Goal: Task Accomplishment & Management: Complete application form

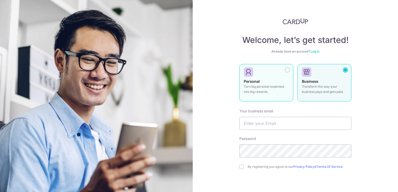
click at [259, 92] on p "Turn big personal expenses into big rewards." at bounding box center [266, 89] width 45 height 10
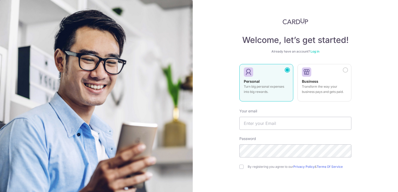
click at [259, 92] on p "Turn big personal expenses into big rewards." at bounding box center [266, 89] width 45 height 10
click at [248, 123] on input "text" at bounding box center [296, 123] width 112 height 13
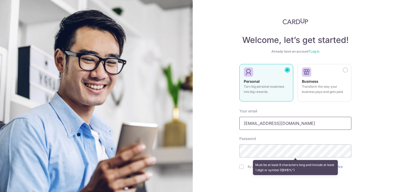
click at [289, 124] on input "ivytanal@gmail.com" at bounding box center [296, 123] width 112 height 13
type input "ivytan"
click at [313, 52] on link "Log in" at bounding box center [315, 52] width 9 height 4
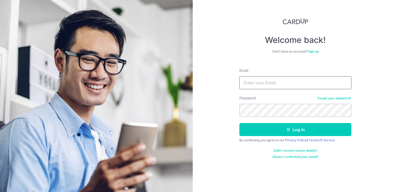
click at [291, 84] on input "Email" at bounding box center [296, 82] width 112 height 13
type input "[EMAIL_ADDRESS][DOMAIN_NAME]"
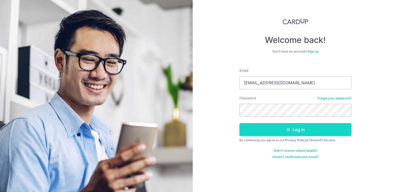
click at [271, 128] on button "Log in" at bounding box center [296, 129] width 112 height 13
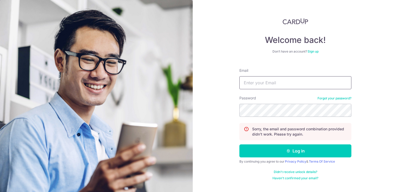
click at [278, 82] on input "Email" at bounding box center [296, 82] width 112 height 13
type input "[EMAIL_ADDRESS][DOMAIN_NAME]"
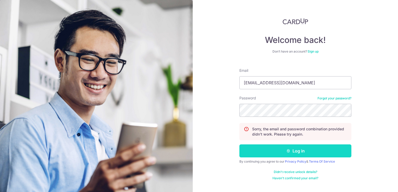
click at [284, 153] on button "Log in" at bounding box center [296, 151] width 112 height 13
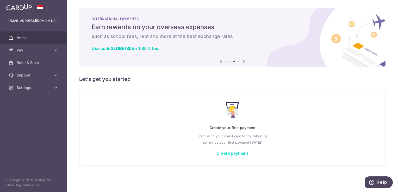
click at [246, 153] on link "Create payment" at bounding box center [233, 153] width 32 height 5
